Goal: Find specific page/section: Find specific page/section

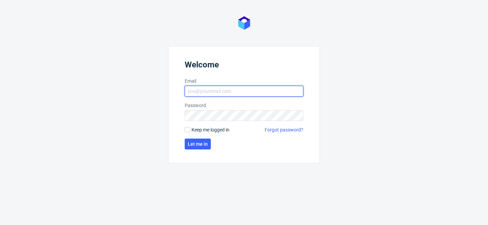
type input "[PERSON_NAME][EMAIL_ADDRESS][PERSON_NAME][DOMAIN_NAME]"
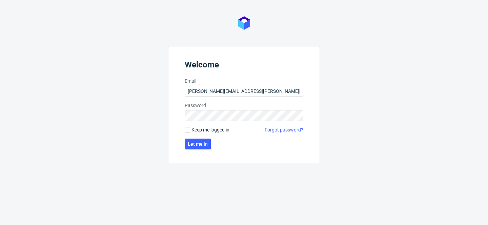
click at [208, 128] on span "Keep me logged in" at bounding box center [210, 129] width 38 height 7
click at [190, 128] on input "Keep me logged in" at bounding box center [187, 129] width 5 height 5
checkbox input "true"
click at [203, 143] on span "Let me in" at bounding box center [198, 144] width 20 height 5
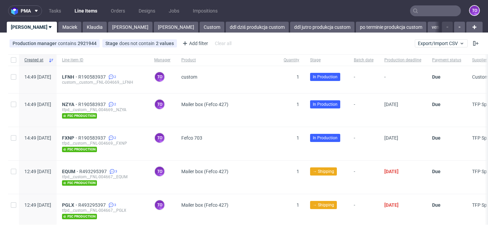
click at [423, 9] on input "text" at bounding box center [435, 10] width 51 height 11
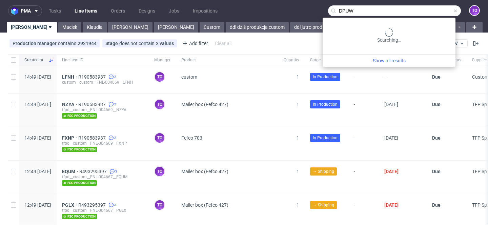
type input "DPUW"
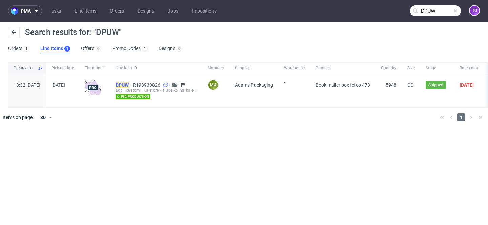
click at [129, 84] on mark "DPUW" at bounding box center [121, 84] width 13 height 5
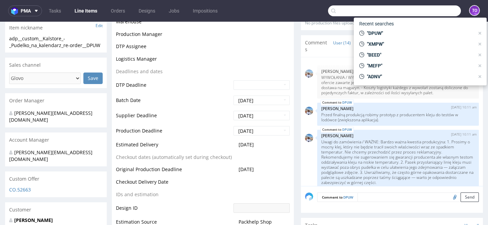
scroll to position [349, 0]
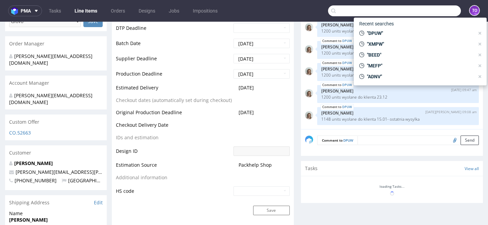
click at [416, 12] on input "text" at bounding box center [394, 10] width 133 height 11
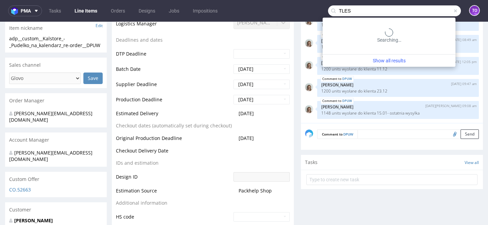
type input "TLES"
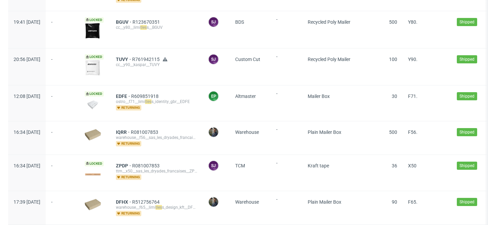
scroll to position [841, 0]
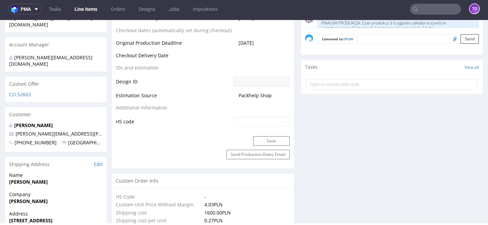
scroll to position [340, 0]
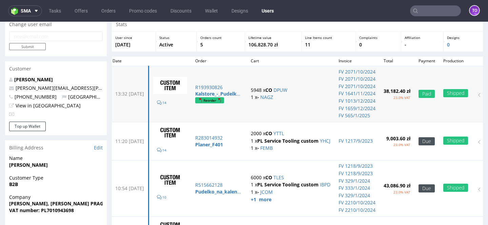
scroll to position [32, 0]
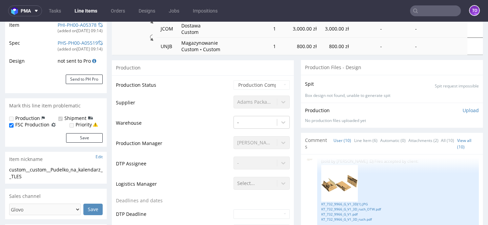
click at [341, 188] on img at bounding box center [339, 183] width 37 height 37
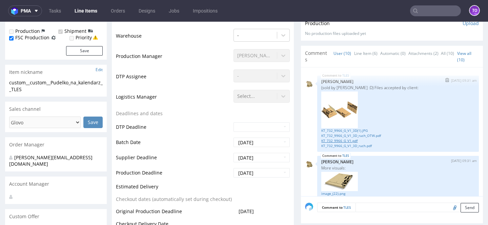
click at [353, 141] on link "KT_732_9966_G_V1.pdf" at bounding box center [397, 140] width 153 height 5
click at [430, 4] on nav "pma Tasks Line Items Orders Designs Jobs Impositions to" at bounding box center [244, 11] width 488 height 22
click at [429, 11] on input "text" at bounding box center [435, 10] width 51 height 11
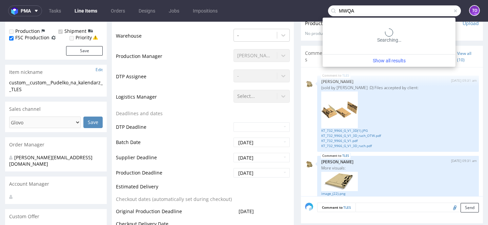
type input "MWQA"
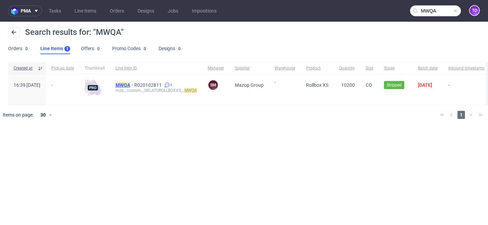
click at [130, 84] on mark "MWQA" at bounding box center [122, 84] width 15 height 5
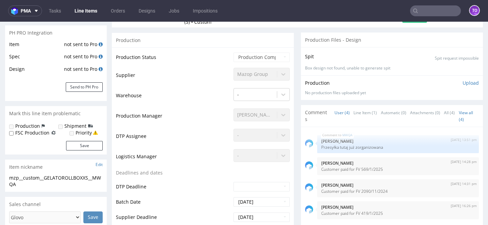
scroll to position [103, 0]
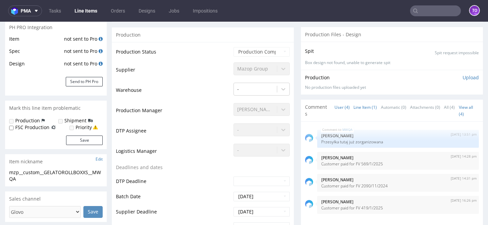
click at [362, 107] on link "Line Item (1)" at bounding box center [364, 107] width 23 height 15
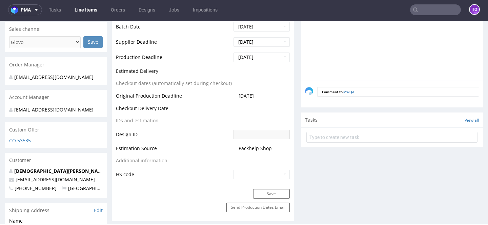
scroll to position [0, 0]
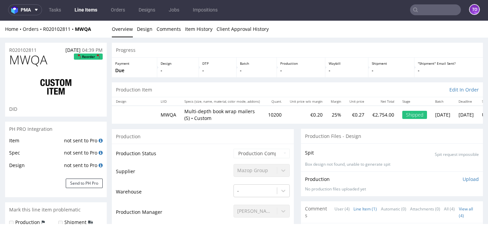
click at [420, 7] on input "text" at bounding box center [435, 9] width 51 height 11
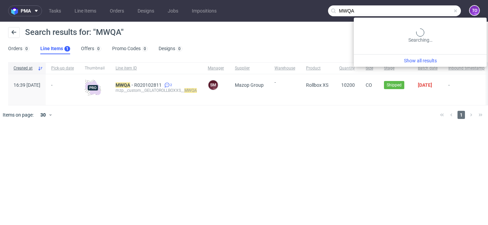
click at [437, 13] on input "MWQA" at bounding box center [394, 10] width 133 height 11
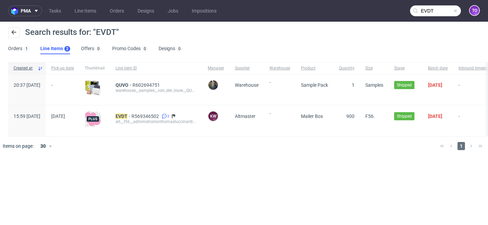
click at [442, 11] on input "EVDT" at bounding box center [435, 10] width 51 height 11
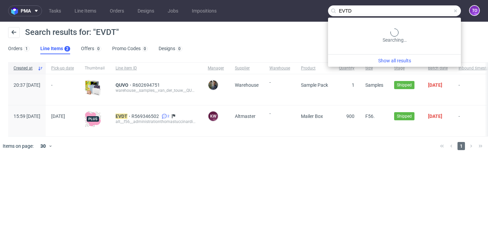
type input "EVTD"
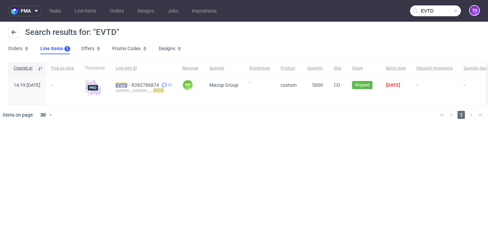
click at [127, 86] on mark "EVTD" at bounding box center [121, 84] width 12 height 5
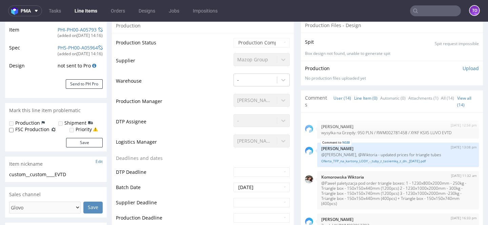
click at [366, 103] on link "Line Item (0)" at bounding box center [365, 98] width 23 height 15
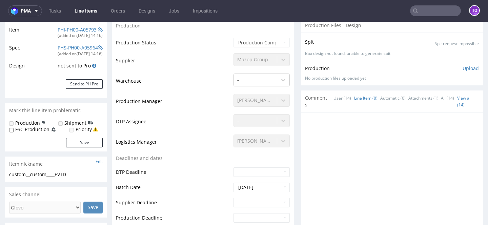
click at [364, 100] on link "Line Item (0)" at bounding box center [365, 98] width 23 height 15
click at [333, 100] on link "User (14)" at bounding box center [342, 98] width 18 height 15
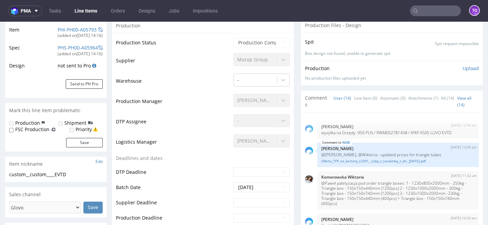
click at [421, 9] on input "text" at bounding box center [435, 10] width 51 height 11
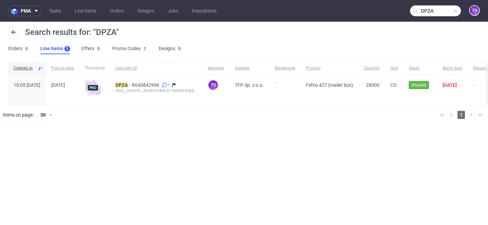
click at [450, 12] on input "DPZA" at bounding box center [435, 10] width 51 height 11
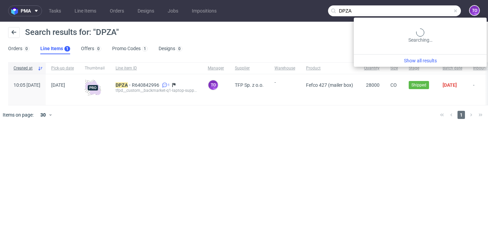
click at [450, 12] on input "DPZA" at bounding box center [394, 10] width 133 height 11
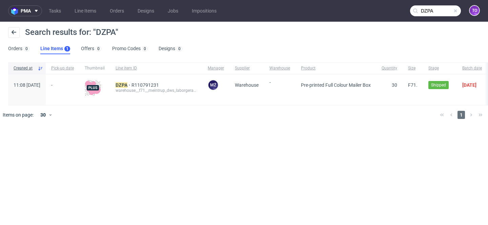
click at [447, 12] on input "DZPA" at bounding box center [435, 10] width 51 height 11
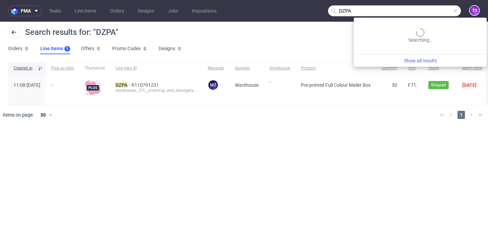
click at [447, 12] on input "DZPA" at bounding box center [394, 10] width 133 height 11
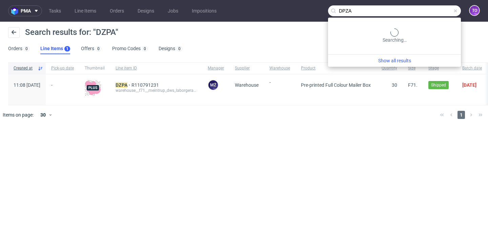
type input "DPZA"
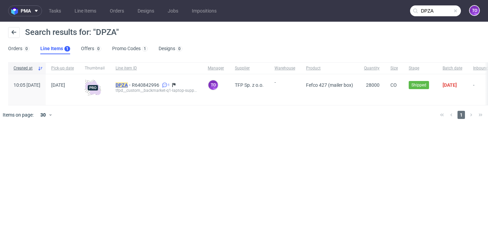
click at [128, 86] on mark "DPZA" at bounding box center [121, 84] width 12 height 5
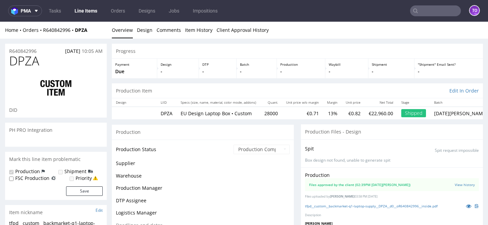
scroll to position [155, 0]
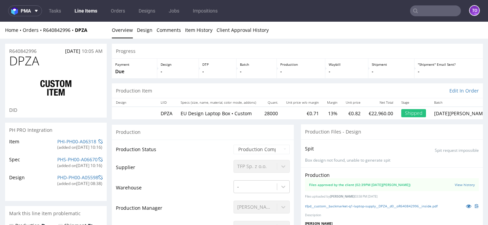
type input "26695"
click at [420, 15] on input "text" at bounding box center [435, 10] width 51 height 11
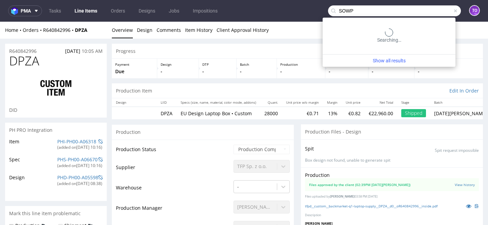
type input "SOWP"
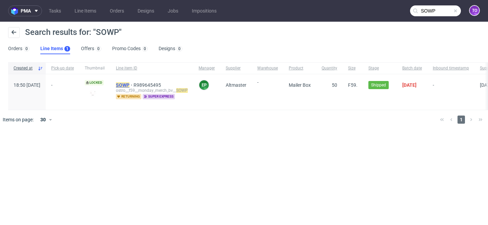
click at [129, 83] on mark "SOWP" at bounding box center [123, 84] width 14 height 5
